Goal: Find specific page/section

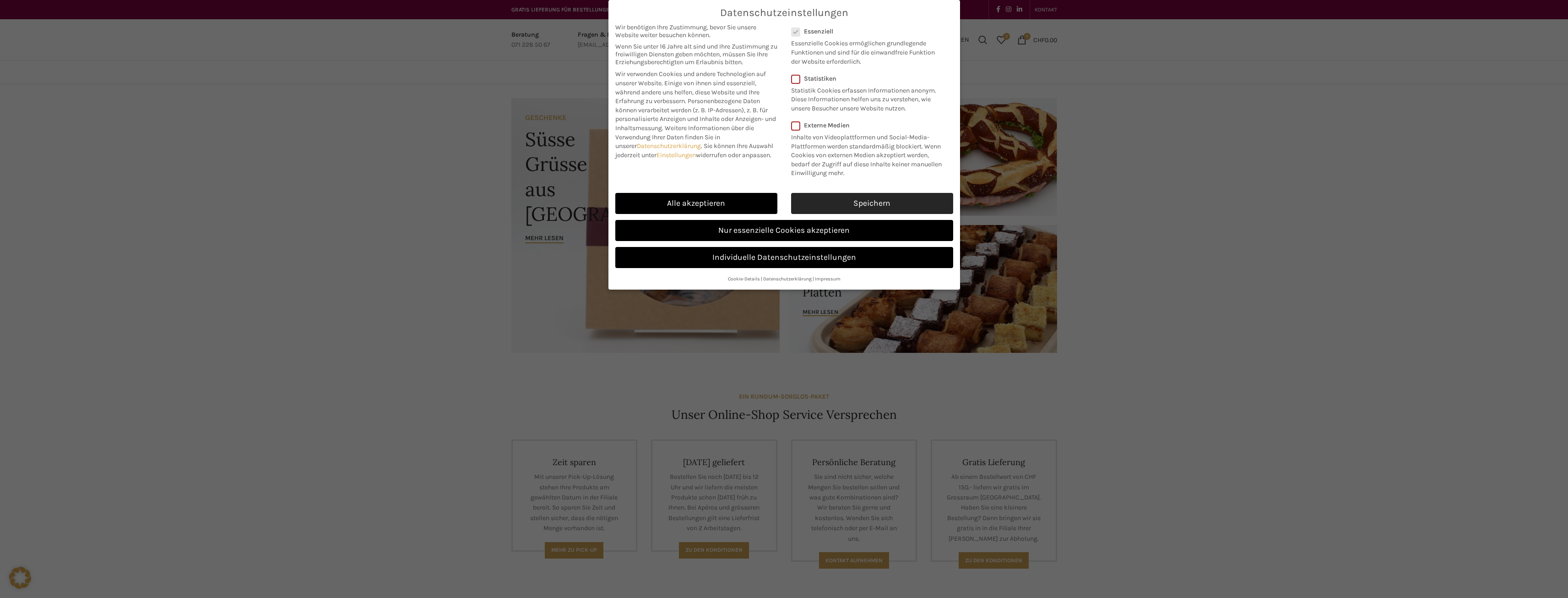
click at [830, 199] on link "Speichern" at bounding box center [872, 203] width 162 height 21
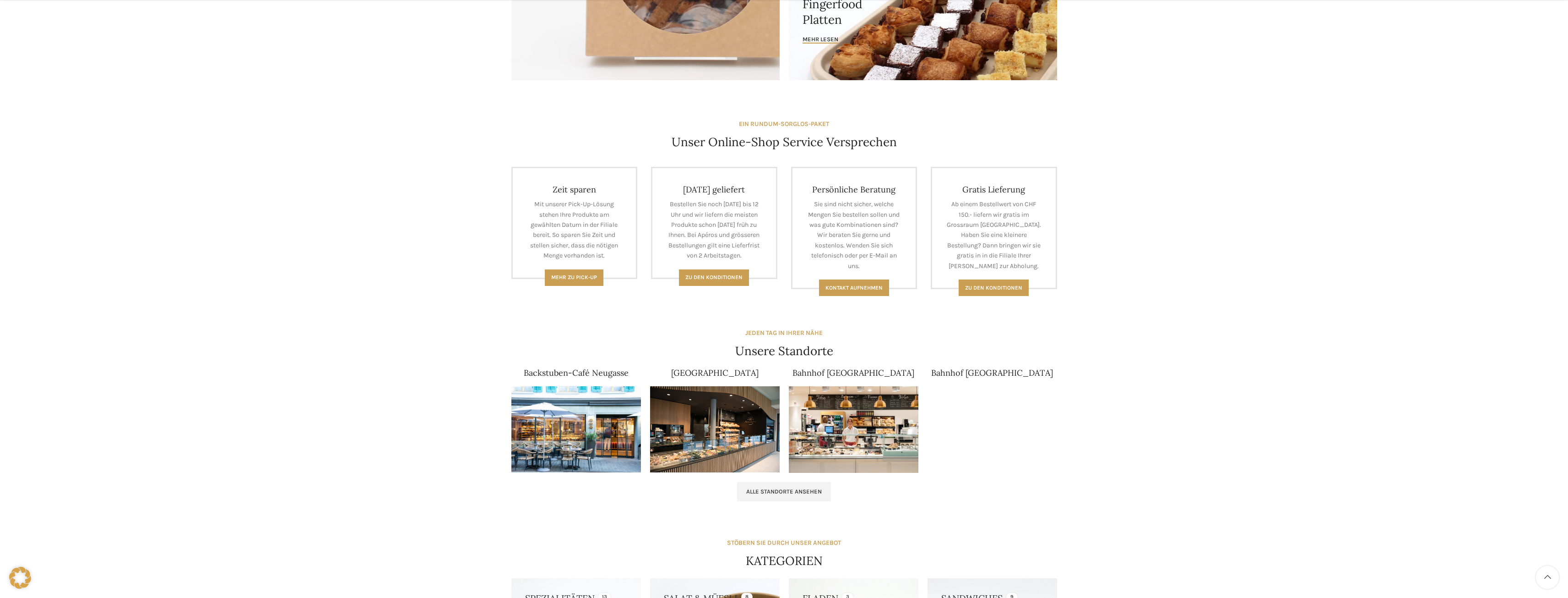
scroll to position [275, 0]
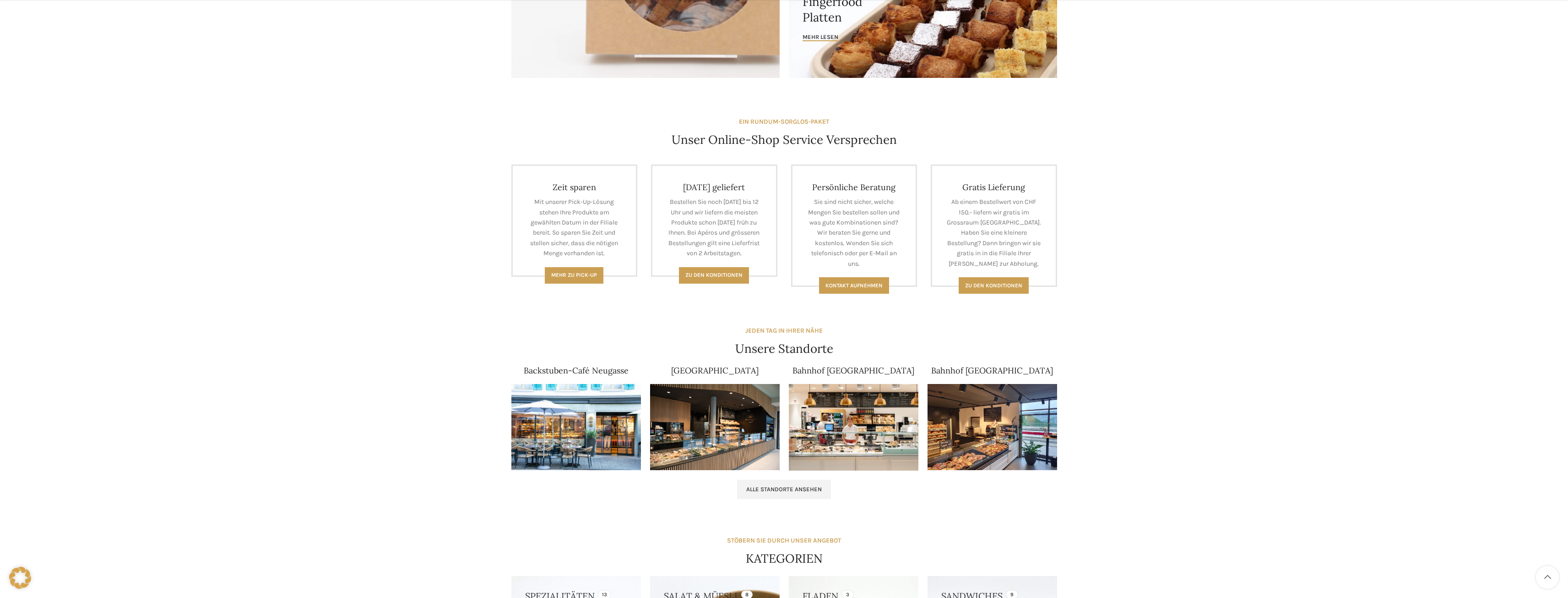
click at [583, 426] on img at bounding box center [576, 427] width 130 height 86
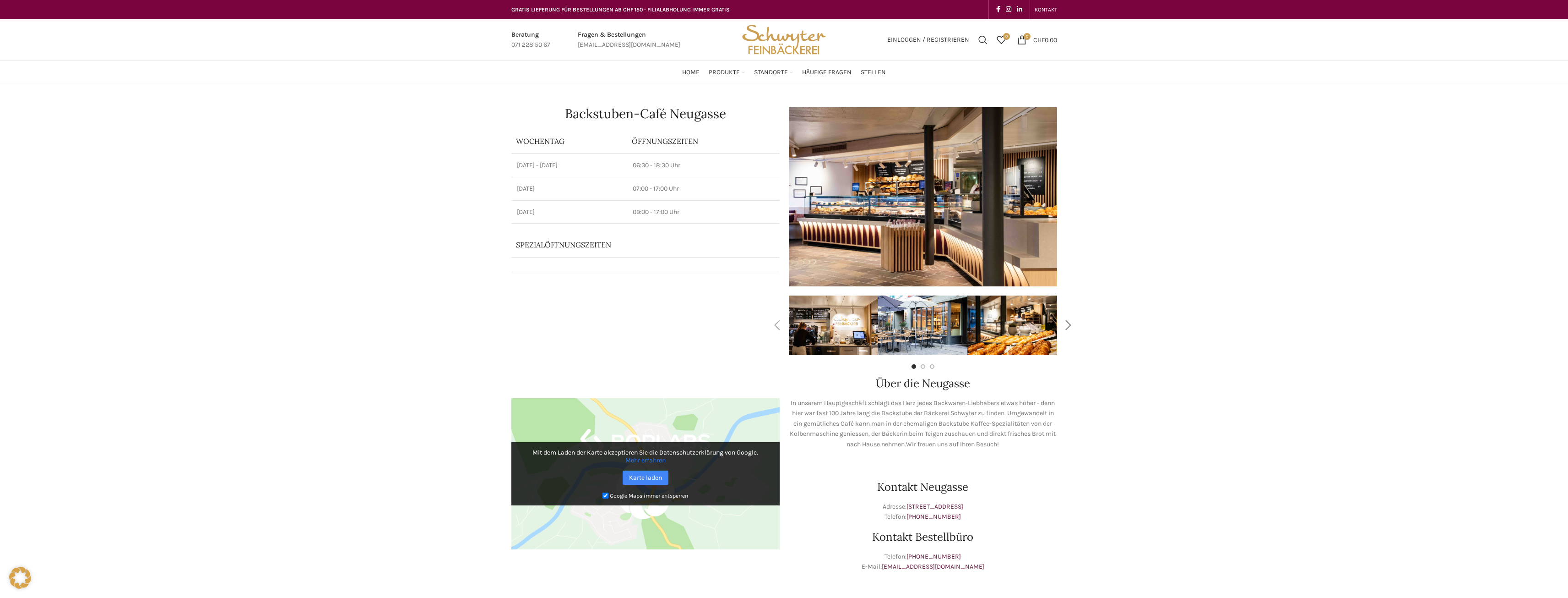
click at [1069, 326] on div "Next slide" at bounding box center [1069, 325] width 23 height 23
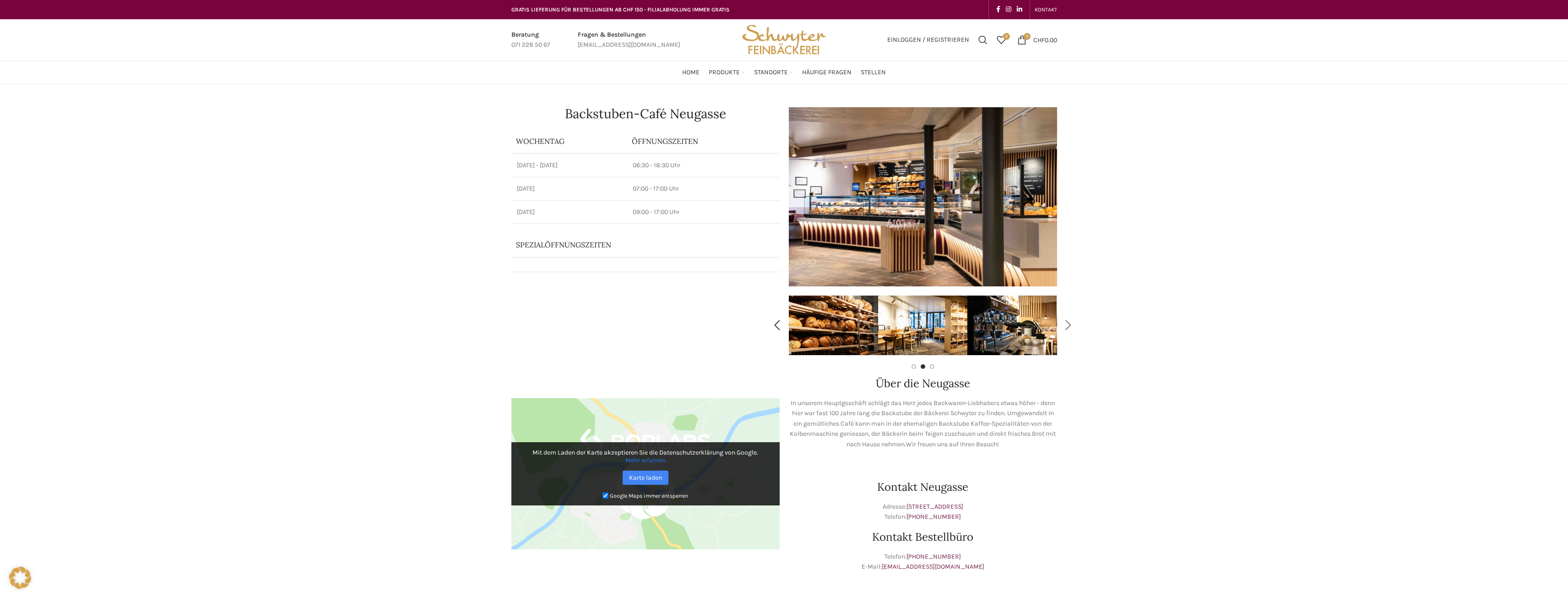
click at [1069, 326] on div "Next slide" at bounding box center [1069, 325] width 23 height 23
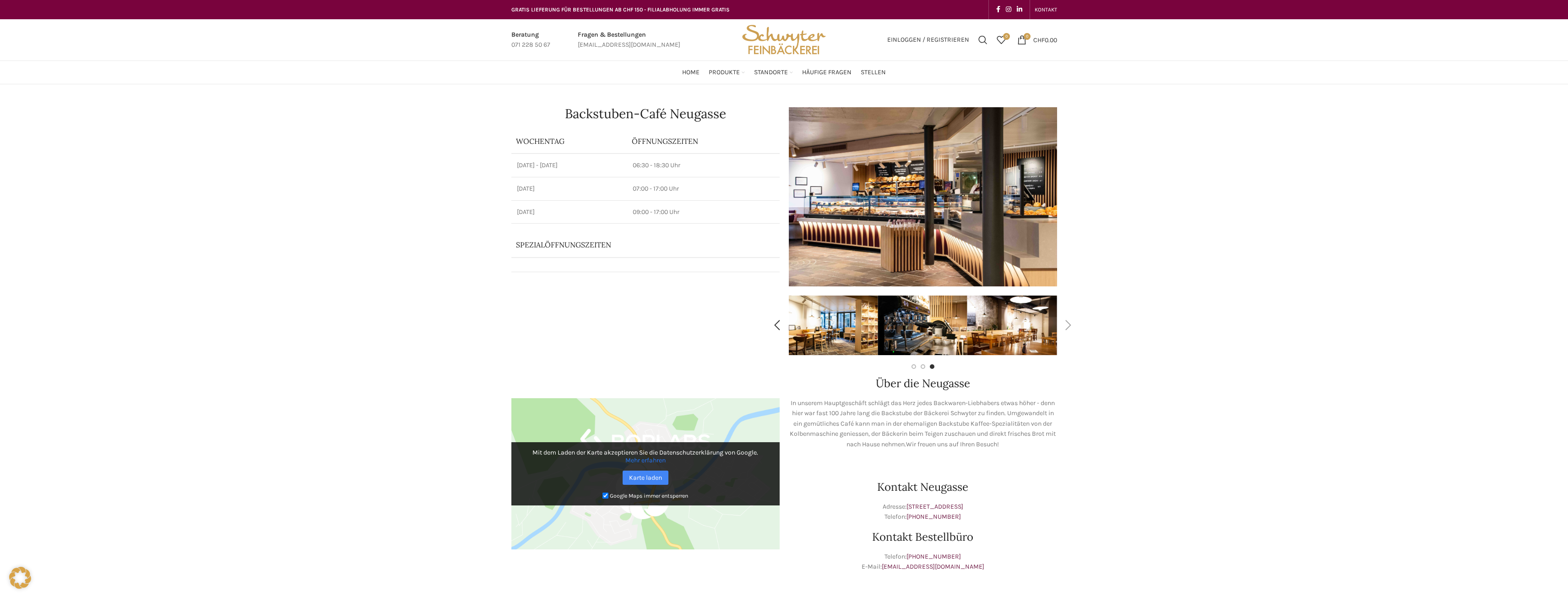
click at [1069, 326] on div "Next slide" at bounding box center [1069, 325] width 23 height 23
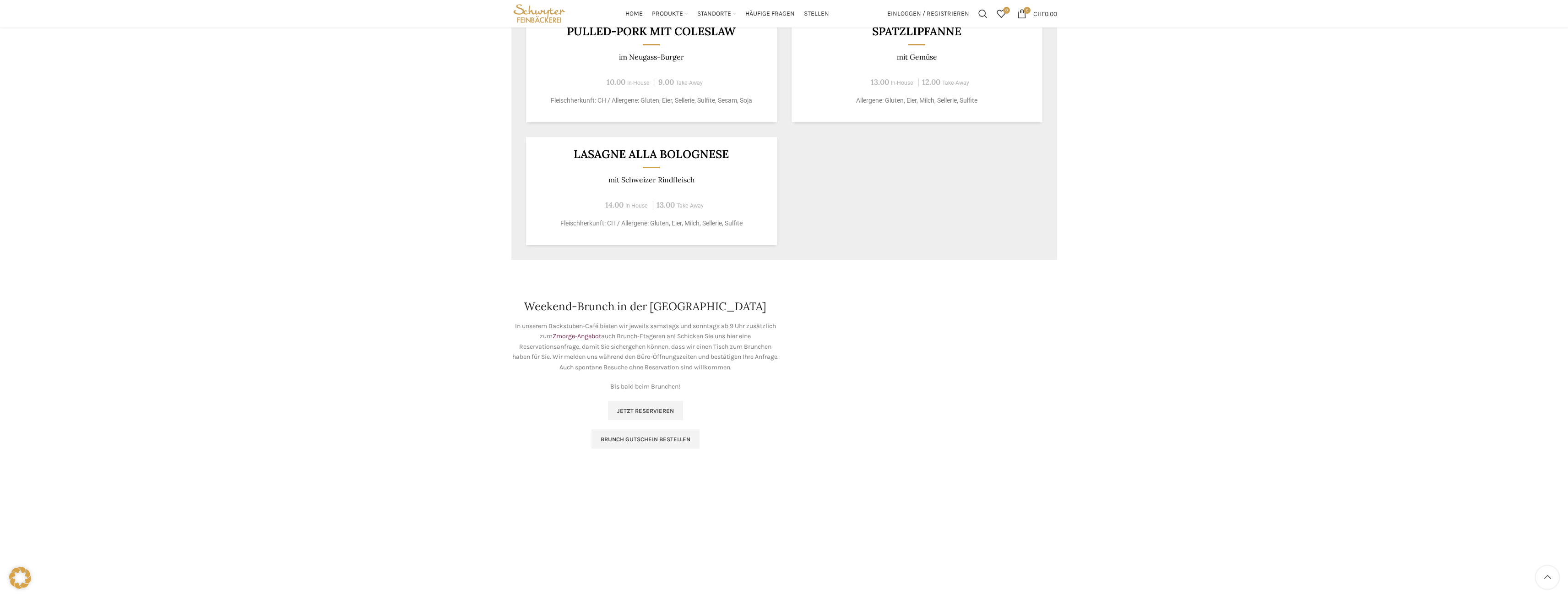
scroll to position [825, 0]
